Goal: Information Seeking & Learning: Learn about a topic

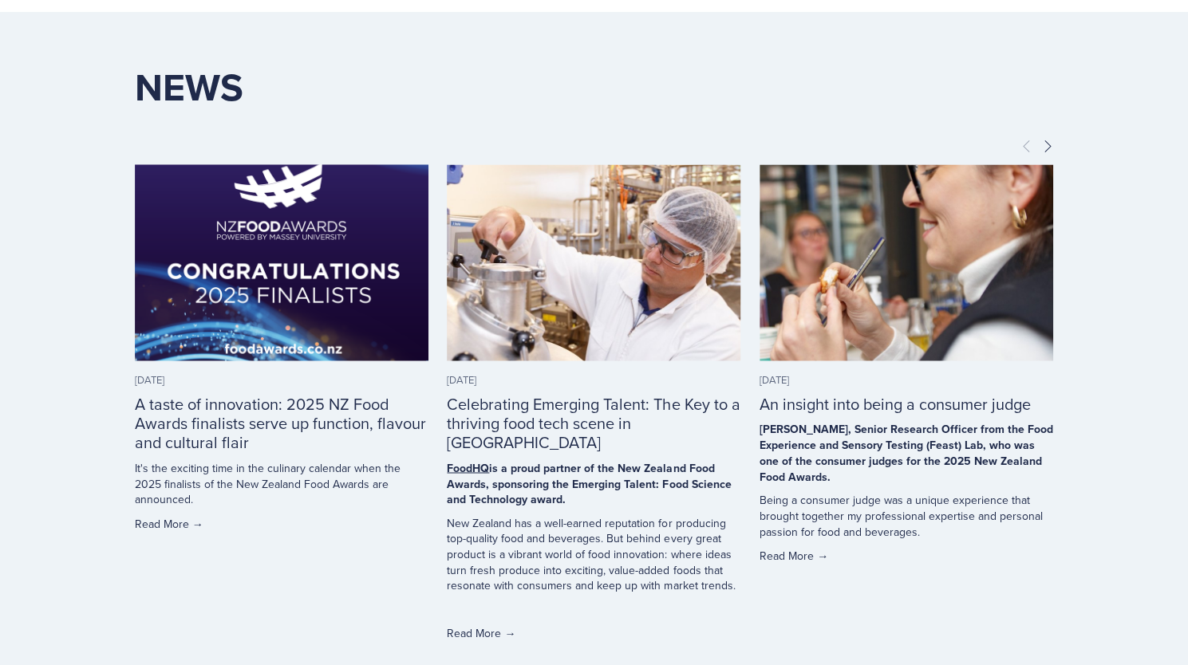
scroll to position [4888, 0]
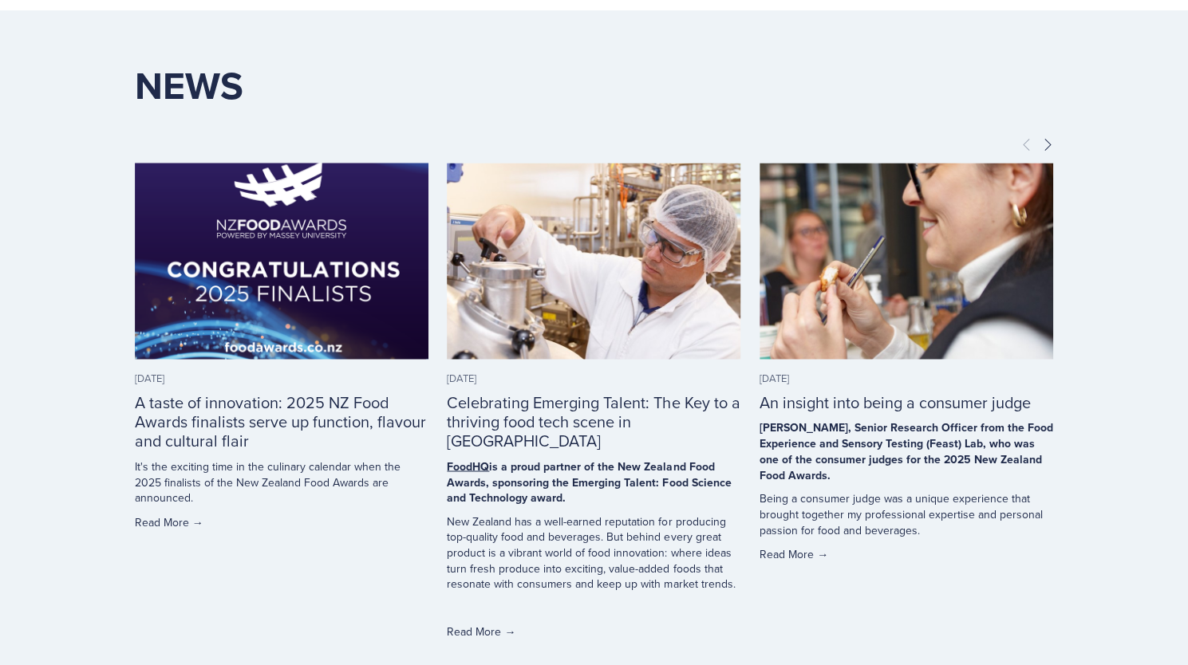
click at [526, 396] on link "Celebrating Emerging Talent: The Key to a thriving food tech scene in [GEOGRAPH…" at bounding box center [593, 421] width 293 height 61
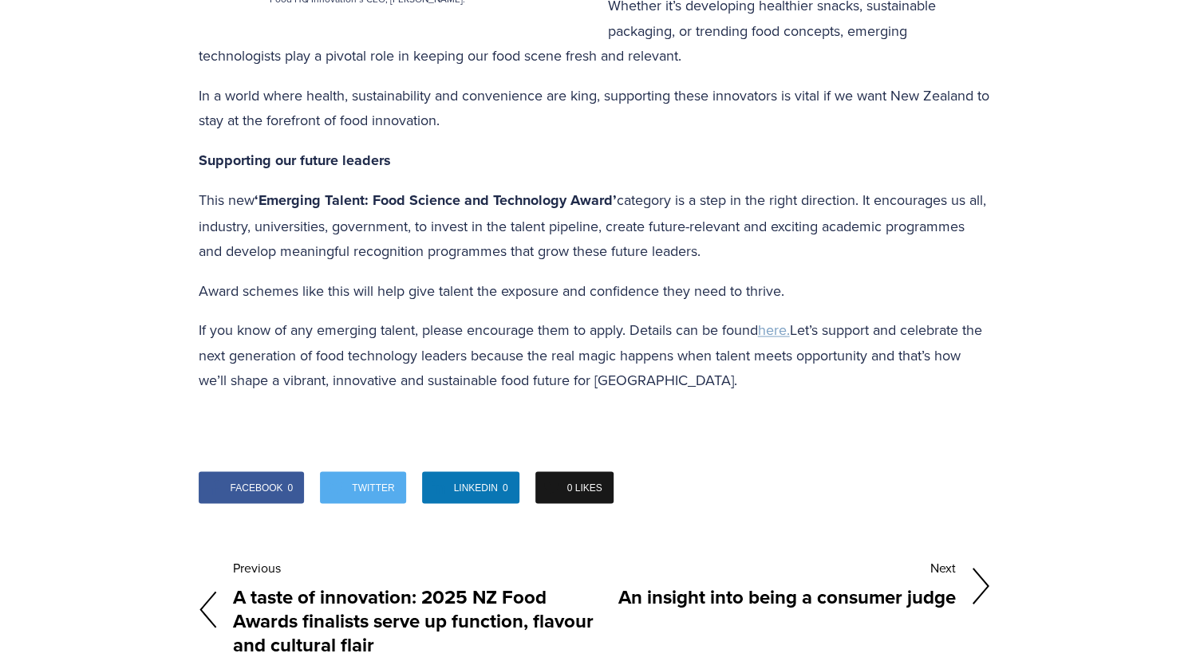
scroll to position [1372, 0]
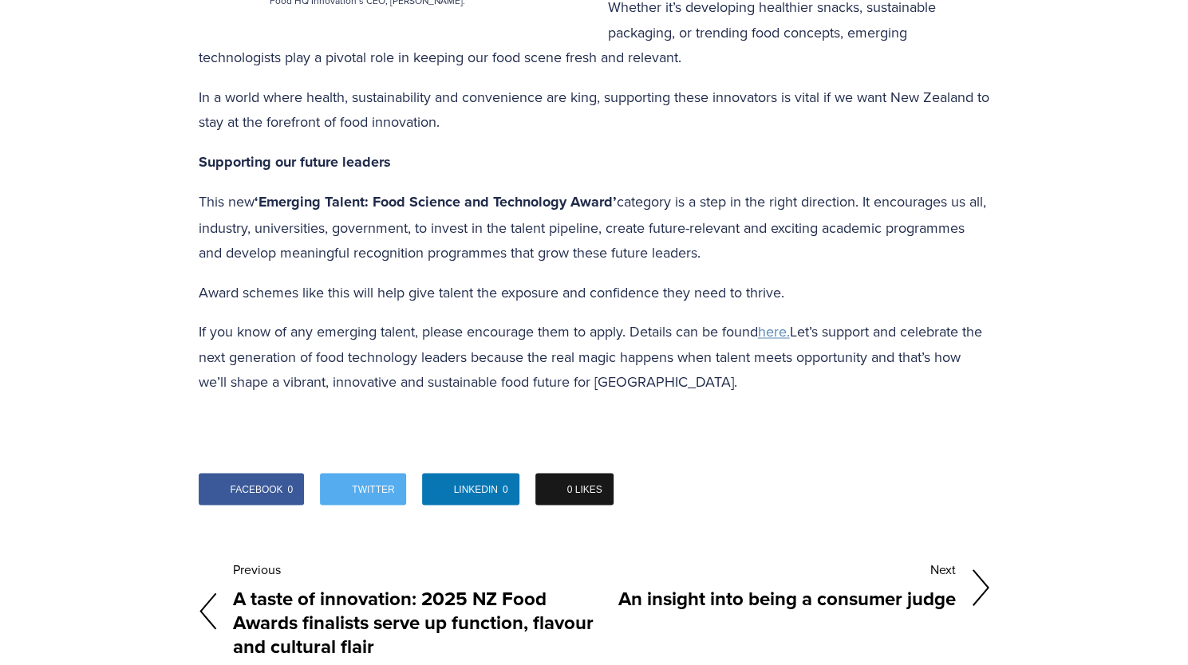
click at [775, 321] on span "here." at bounding box center [774, 331] width 32 height 20
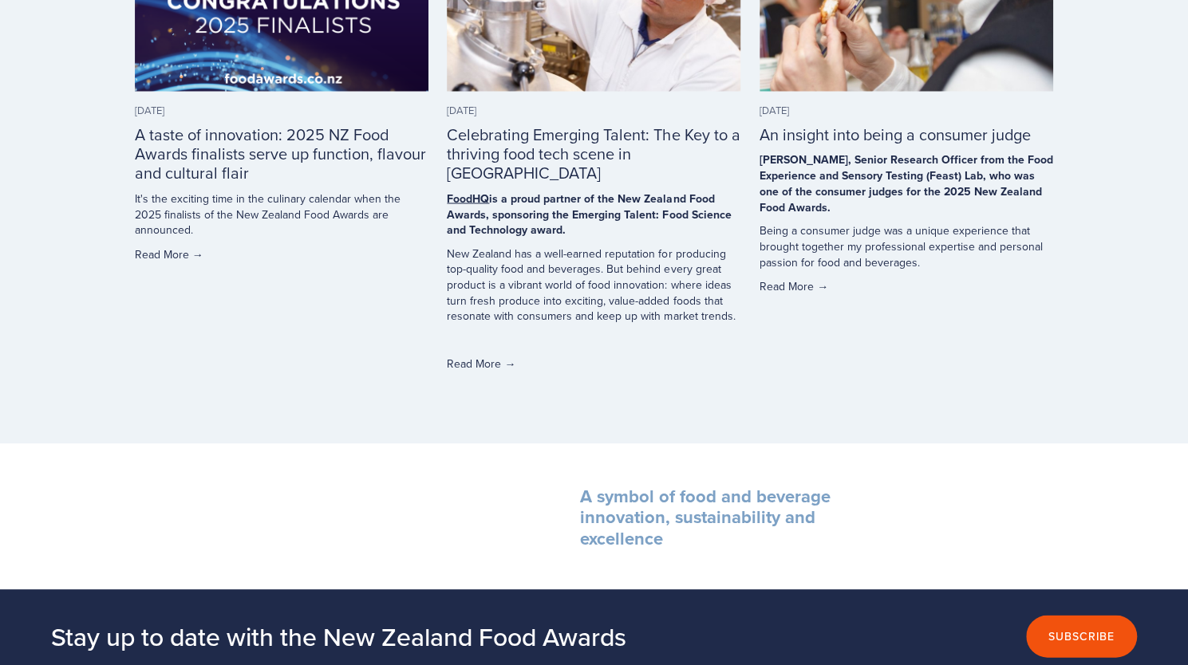
scroll to position [5159, 0]
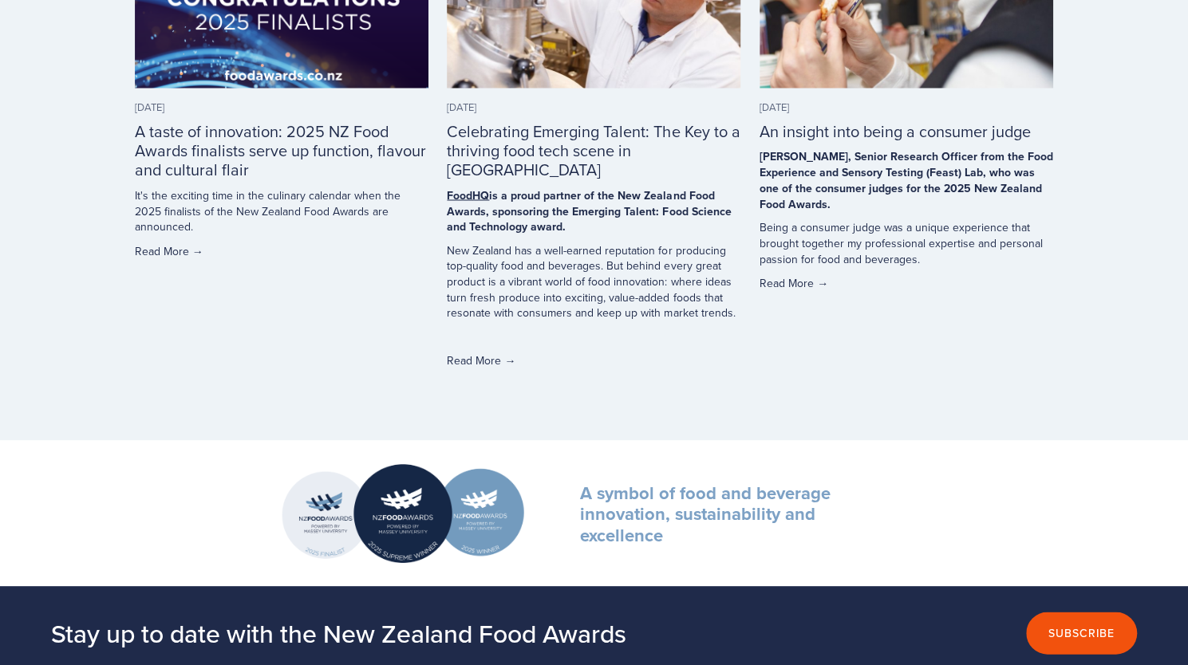
click at [163, 242] on link "Read More →" at bounding box center [282, 250] width 294 height 16
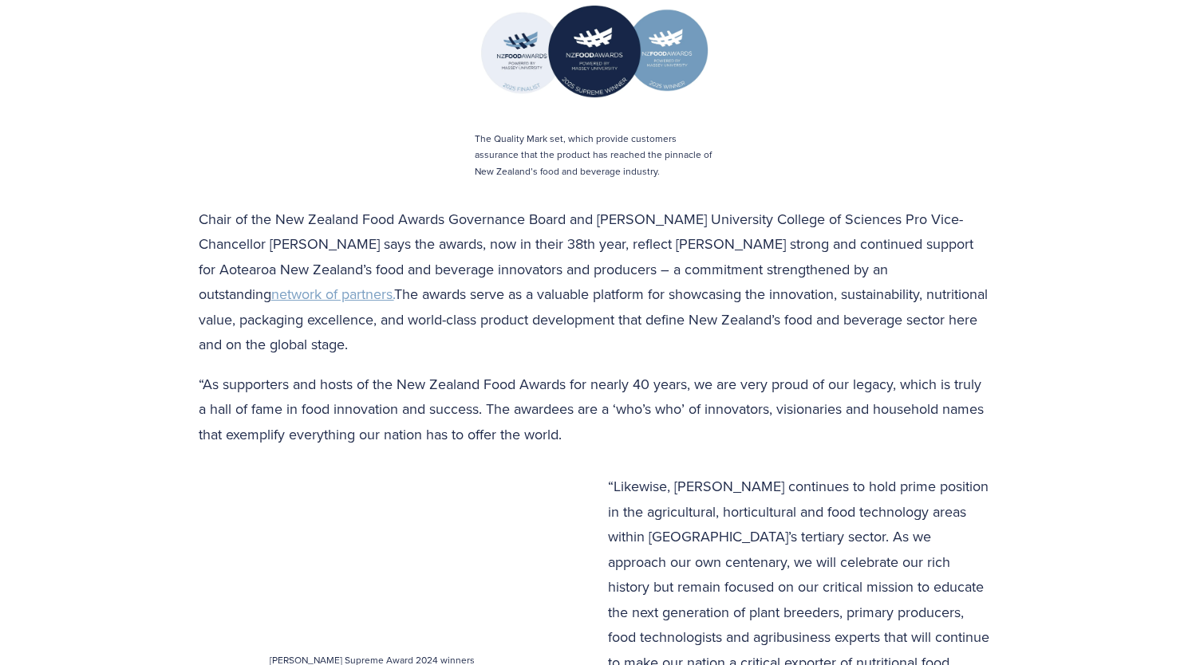
scroll to position [1813, 0]
